Goal: Contribute content: Add original content to the website for others to see

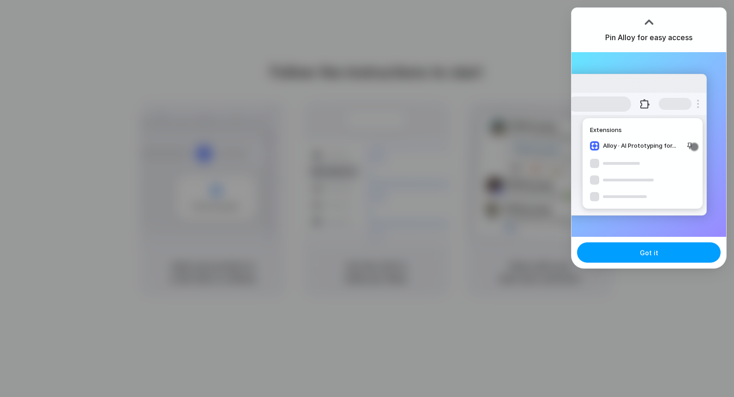
click at [641, 260] on button "Got it" at bounding box center [649, 252] width 144 height 20
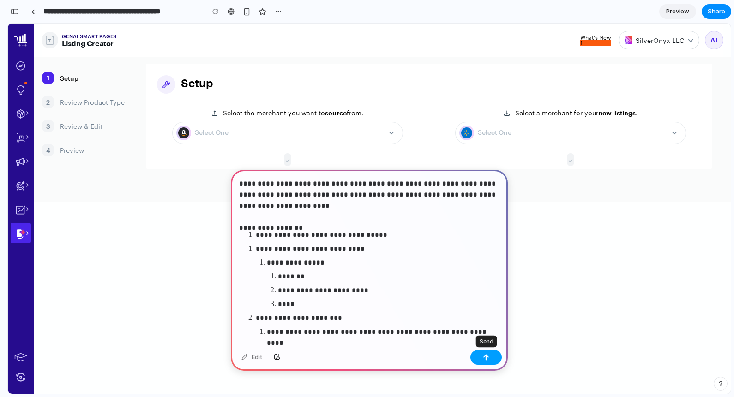
click at [486, 356] on div "button" at bounding box center [486, 357] width 6 height 6
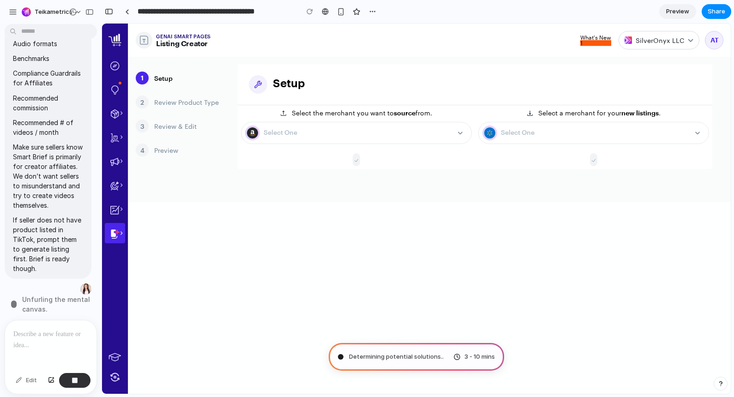
type input "**********"
